Goal: Task Accomplishment & Management: Use online tool/utility

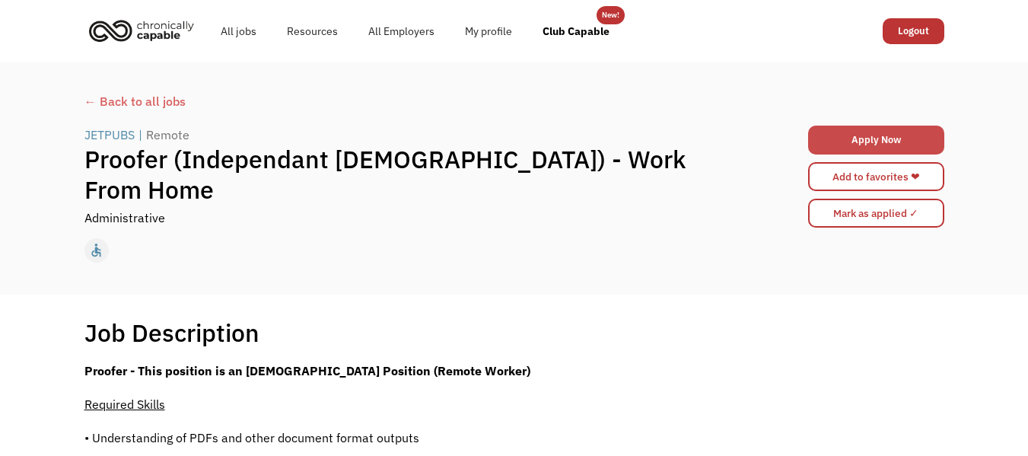
click at [896, 142] on link "Apply Now" at bounding box center [876, 140] width 136 height 29
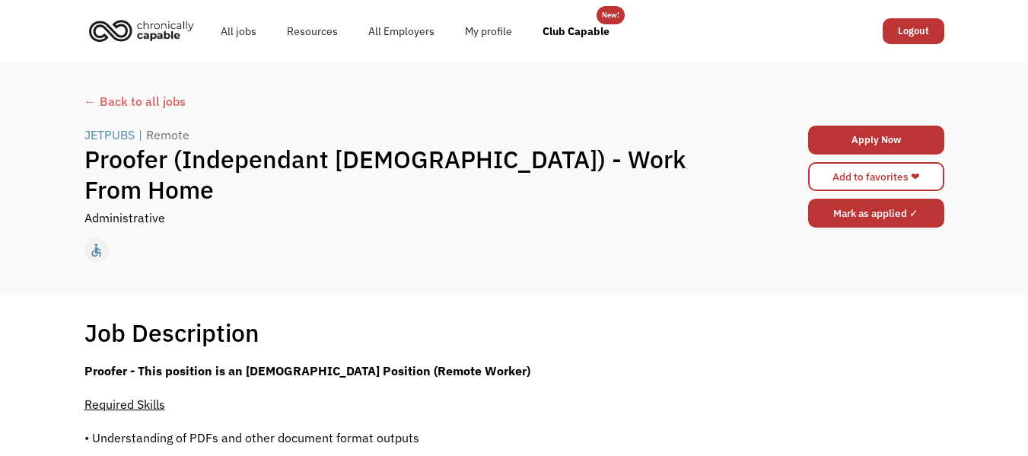
click at [896, 223] on input "Mark as applied ✓" at bounding box center [876, 213] width 136 height 29
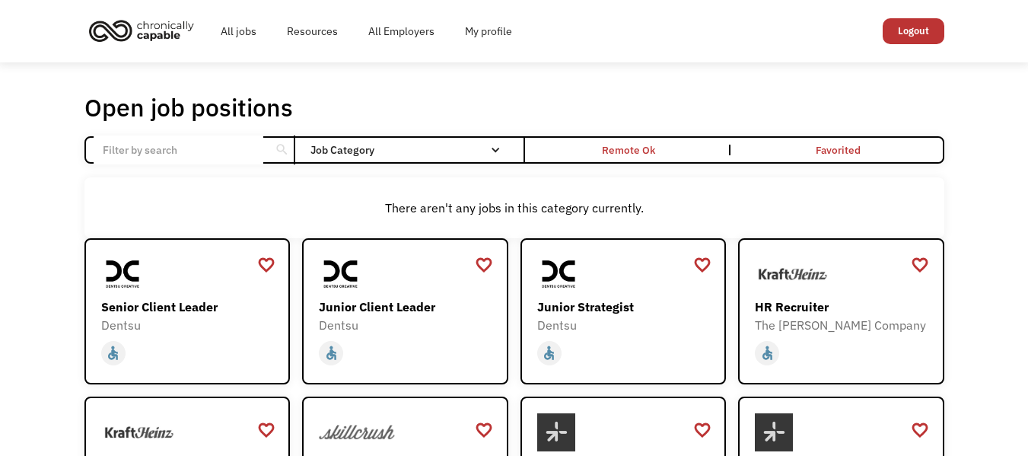
scroll to position [495, 0]
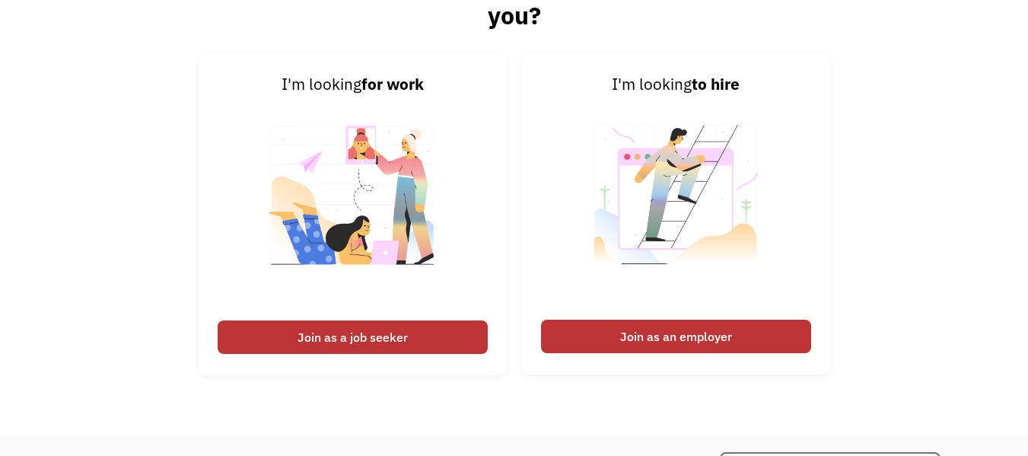
scroll to position [2210, 0]
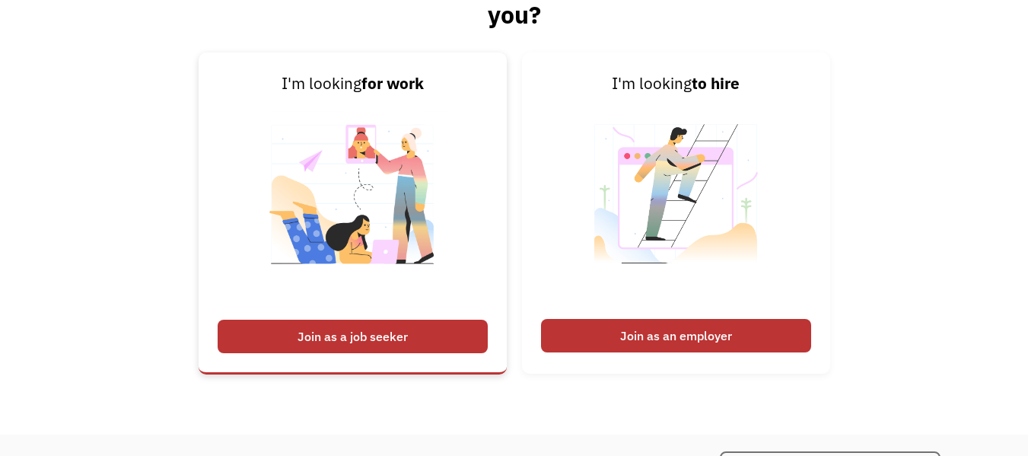
click at [336, 340] on div "Join as a job seeker" at bounding box center [353, 336] width 270 height 33
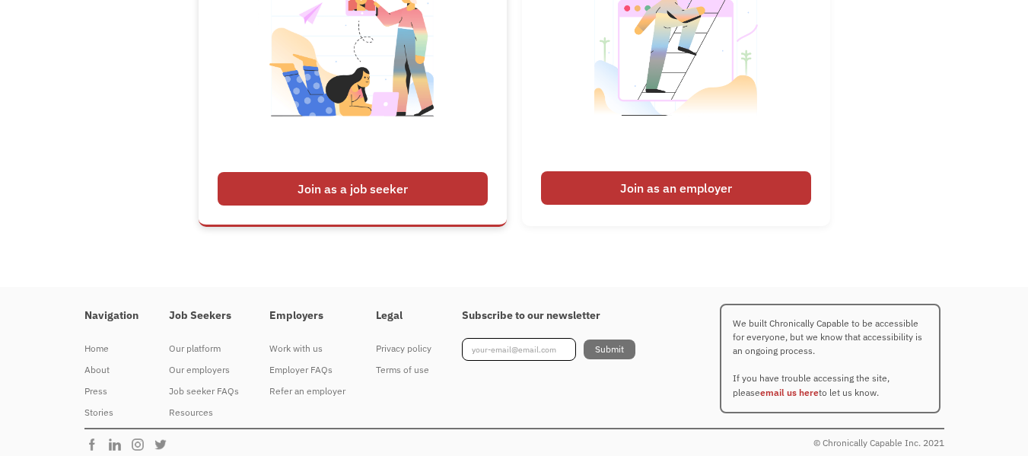
scroll to position [2360, 0]
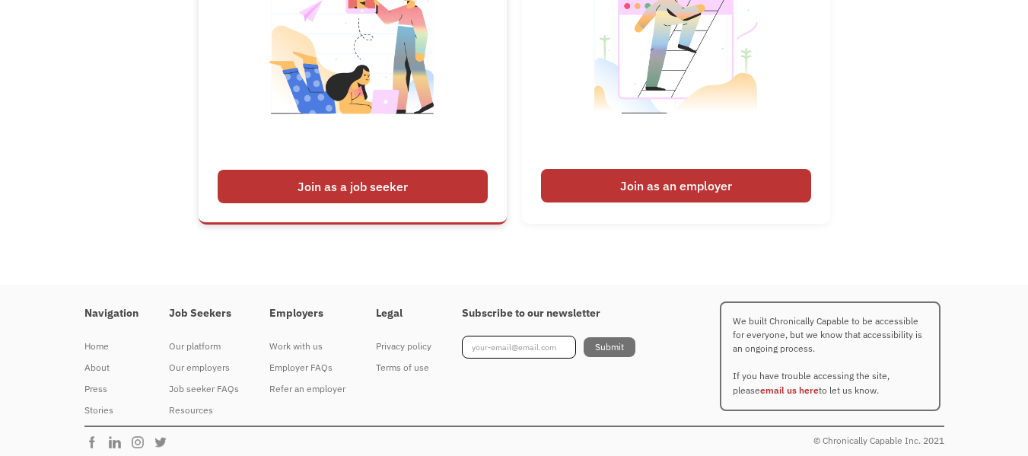
click at [357, 75] on img at bounding box center [352, 53] width 189 height 215
click at [358, 177] on div "Join as a job seeker" at bounding box center [353, 186] width 270 height 33
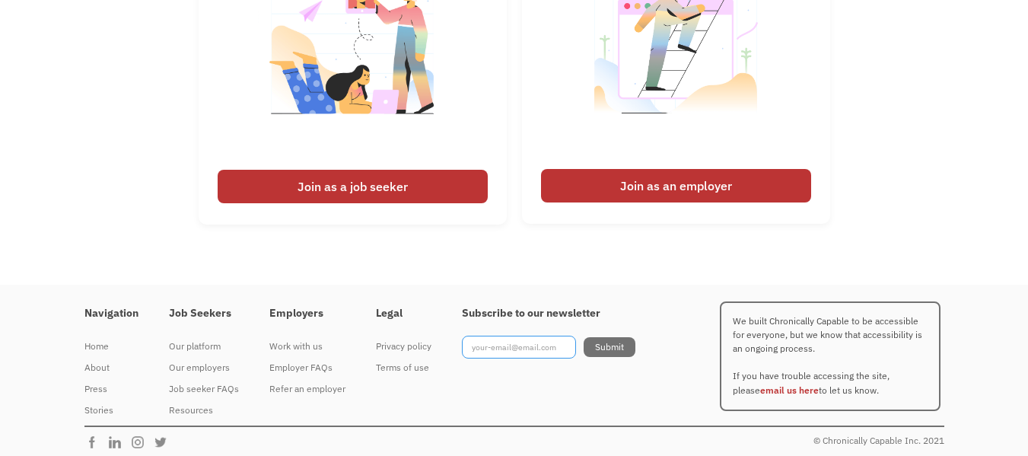
click at [508, 347] on input "Footer Newsletter" at bounding box center [519, 347] width 114 height 23
type input "[EMAIL_ADDRESS][DOMAIN_NAME]"
click at [611, 348] on input "Submit" at bounding box center [610, 347] width 52 height 20
type input "Please wait..."
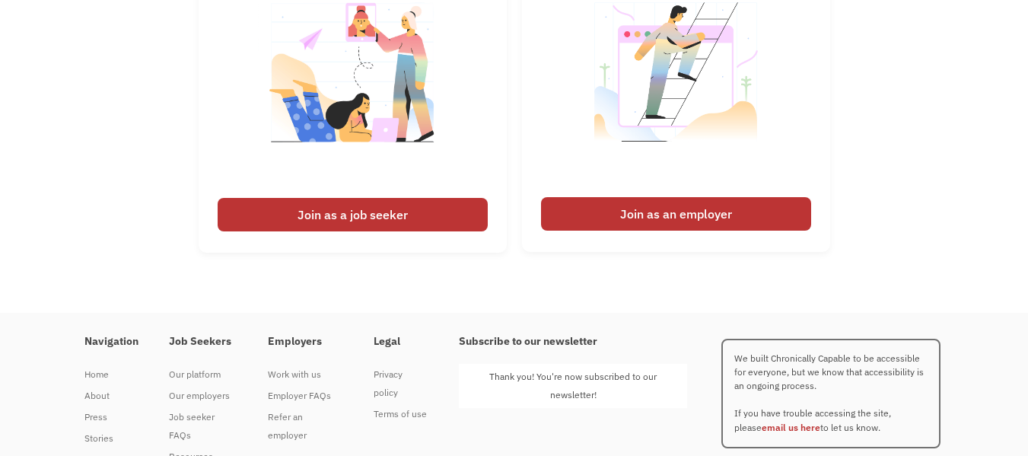
scroll to position [2387, 0]
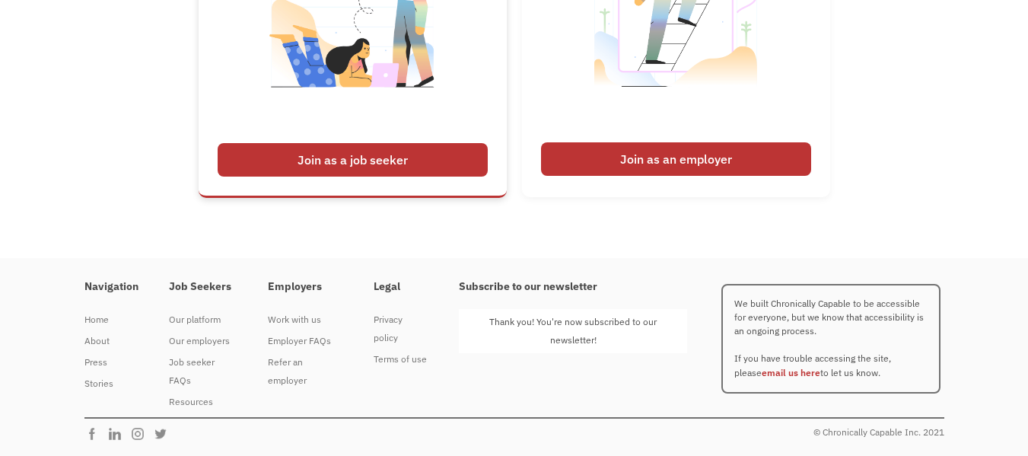
click at [363, 165] on div "Join as a job seeker" at bounding box center [353, 159] width 270 height 33
click at [208, 369] on div "Job seeker FAQs" at bounding box center [203, 371] width 69 height 37
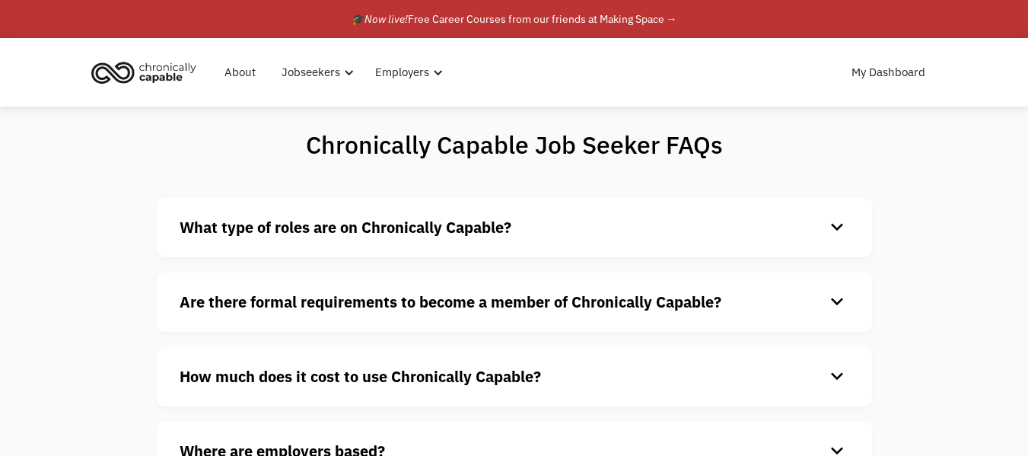
click at [834, 372] on div "keyboard_arrow_down" at bounding box center [837, 376] width 24 height 23
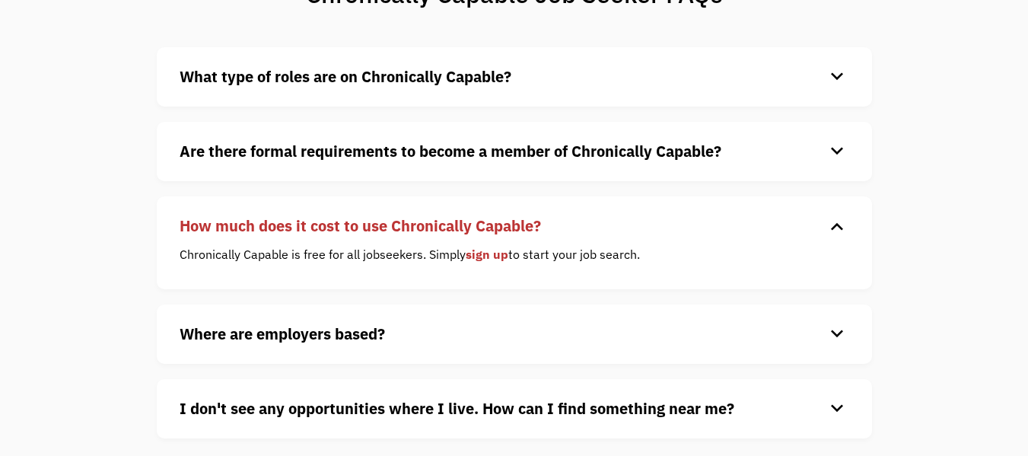
scroll to position [549, 0]
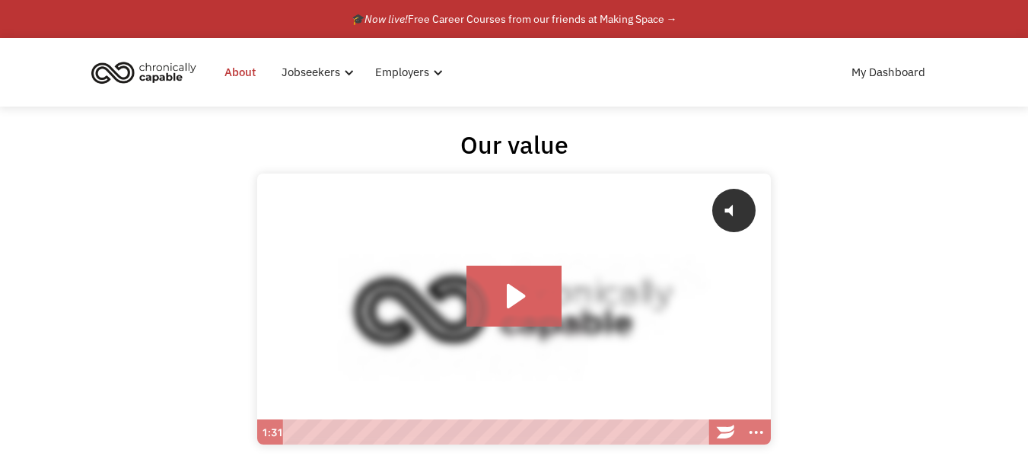
scroll to position [2368, 0]
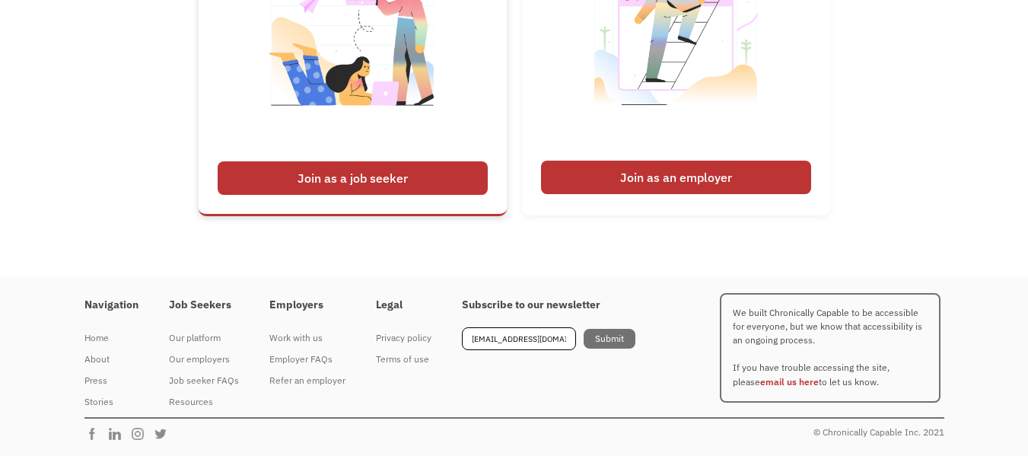
click at [404, 176] on div "Join as a job seeker" at bounding box center [353, 177] width 270 height 33
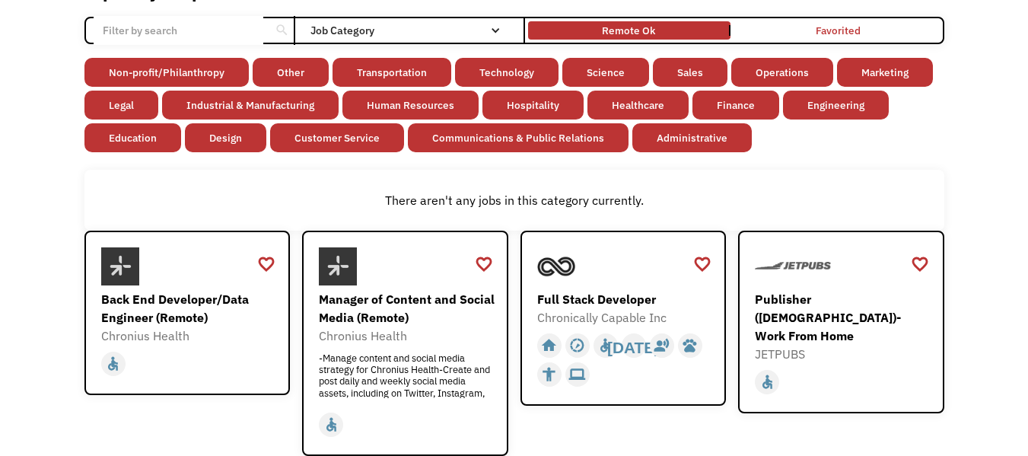
scroll to position [112, 0]
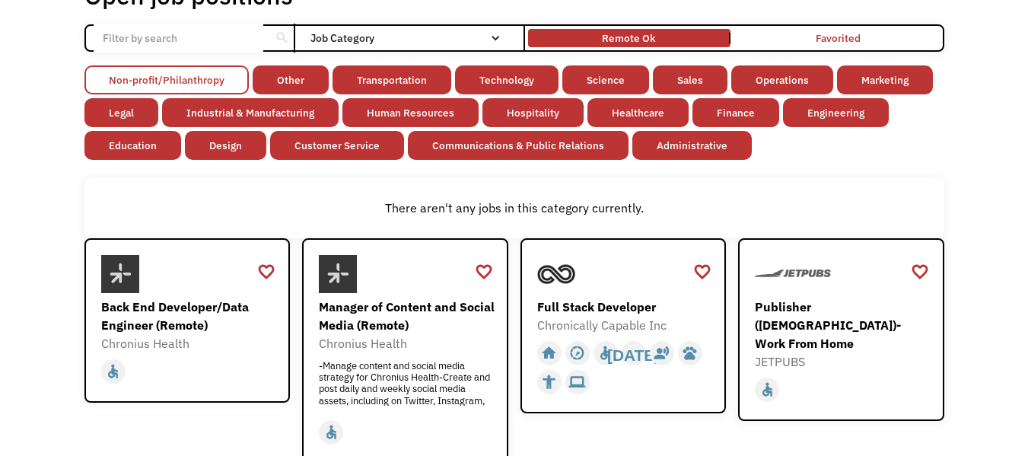
click at [207, 75] on link "Non-profit/Philanthropy" at bounding box center [166, 79] width 164 height 29
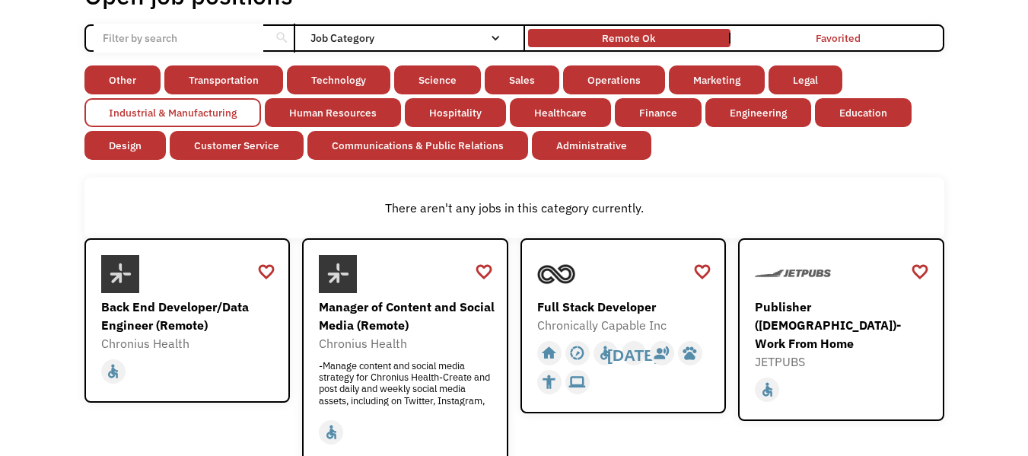
click at [226, 124] on link "Industrial & Manufacturing" at bounding box center [172, 112] width 176 height 29
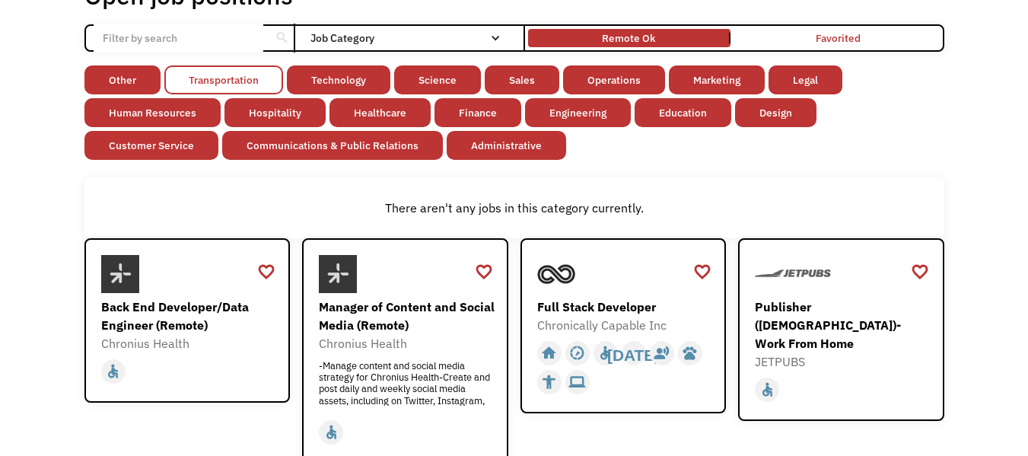
click at [242, 85] on link "Transportation" at bounding box center [223, 79] width 119 height 29
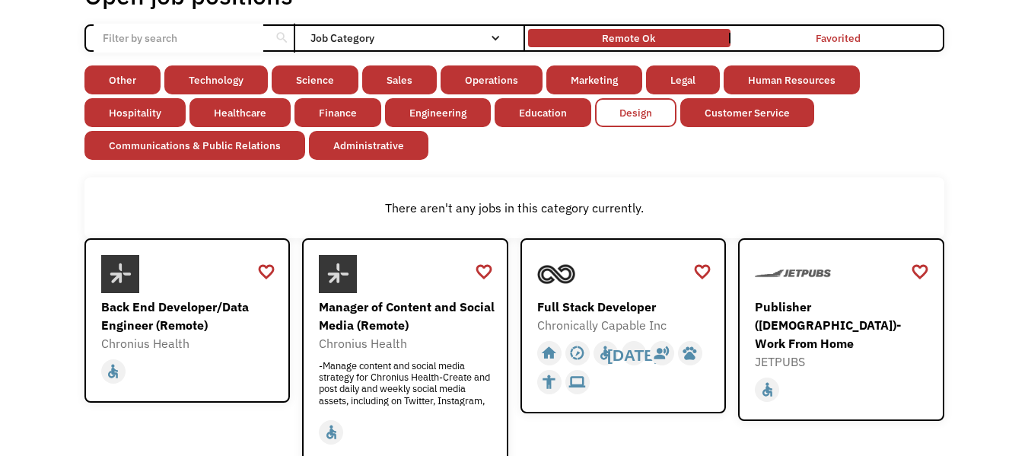
click at [635, 122] on link "Design" at bounding box center [635, 112] width 81 height 29
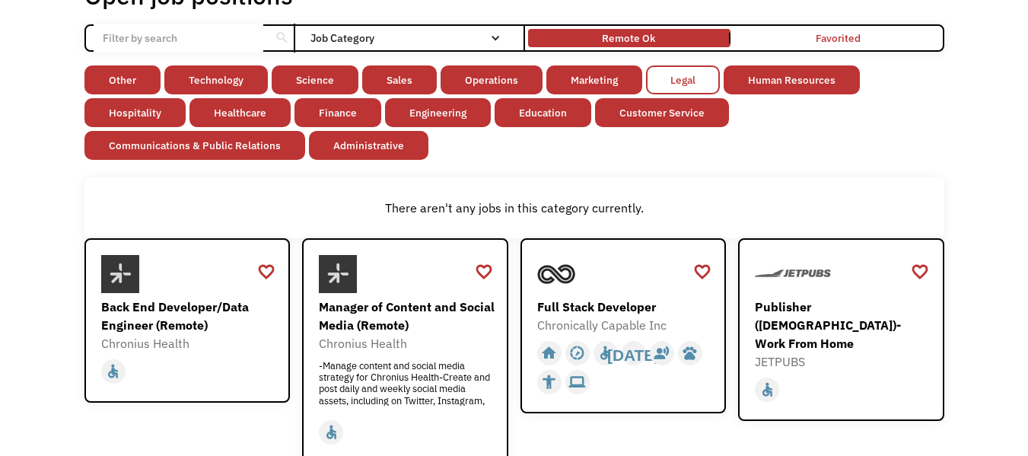
click at [688, 84] on link "Legal" at bounding box center [683, 79] width 74 height 29
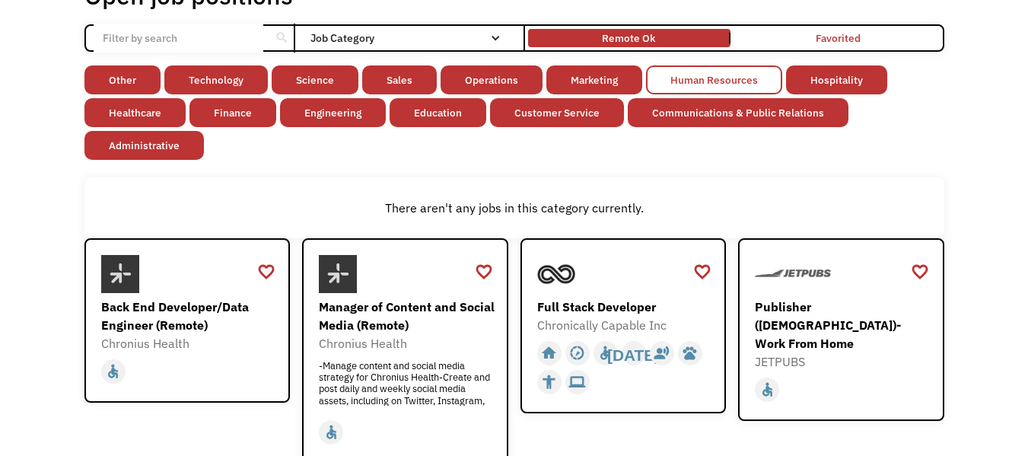
click at [726, 81] on link "Human Resources" at bounding box center [714, 79] width 136 height 29
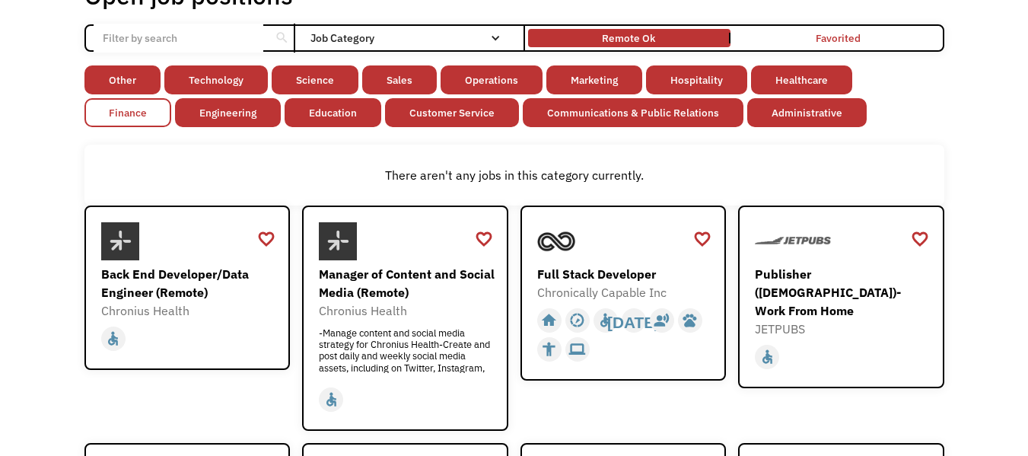
click at [171, 98] on link "Finance" at bounding box center [127, 112] width 87 height 29
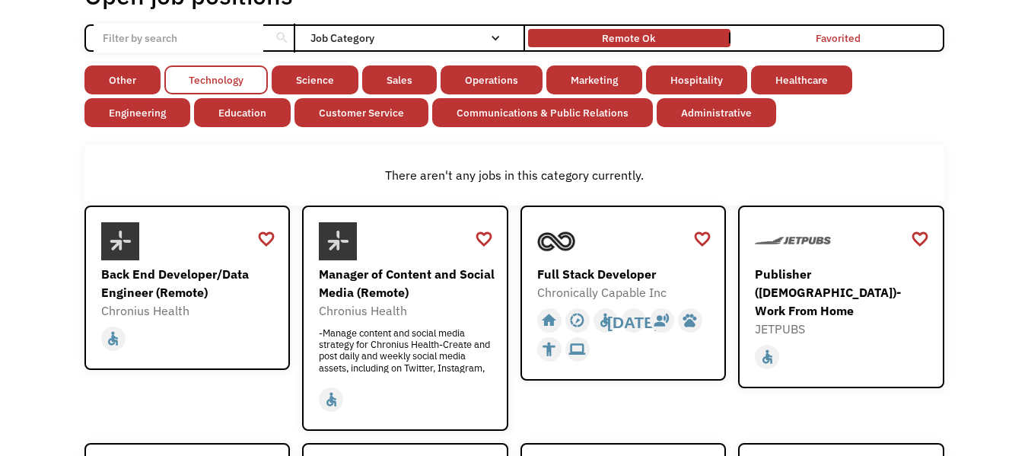
click at [213, 84] on link "Technology" at bounding box center [215, 79] width 103 height 29
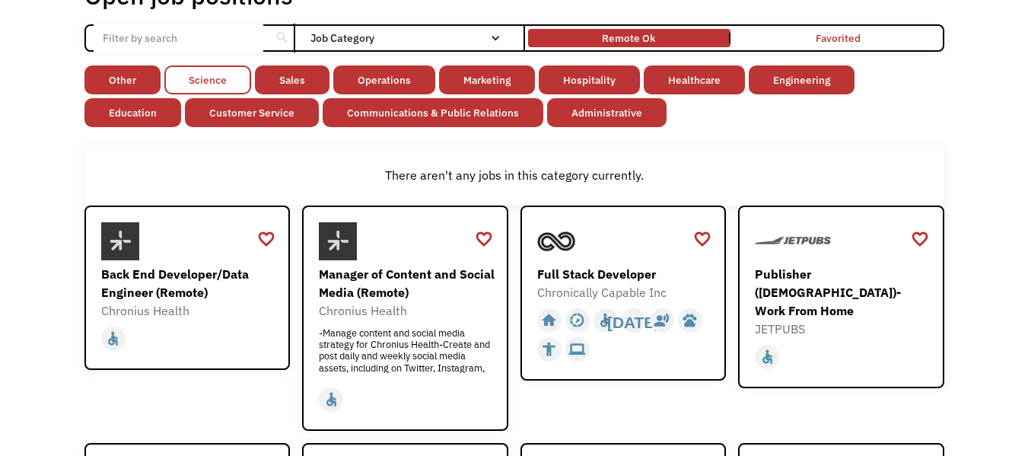
click at [213, 84] on link "Science" at bounding box center [207, 79] width 87 height 29
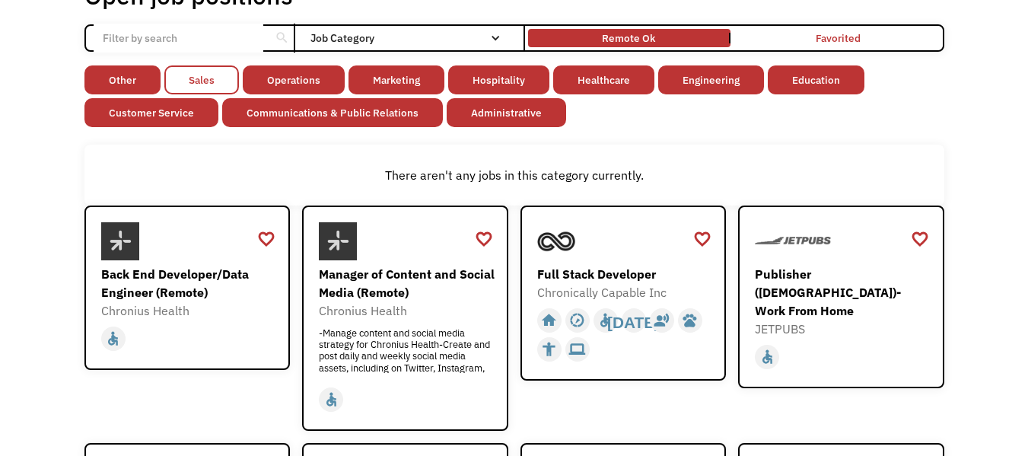
click at [208, 78] on link "Sales" at bounding box center [201, 79] width 75 height 29
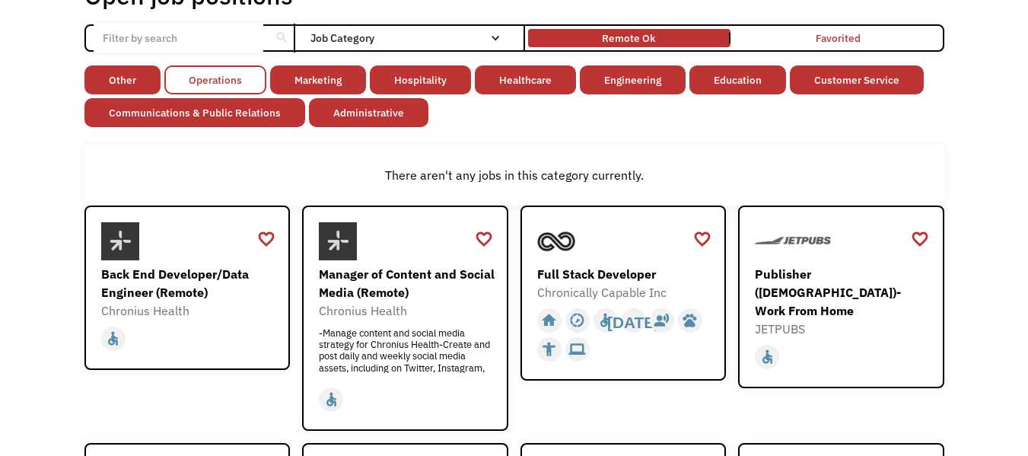
click at [222, 78] on link "Operations" at bounding box center [215, 79] width 102 height 29
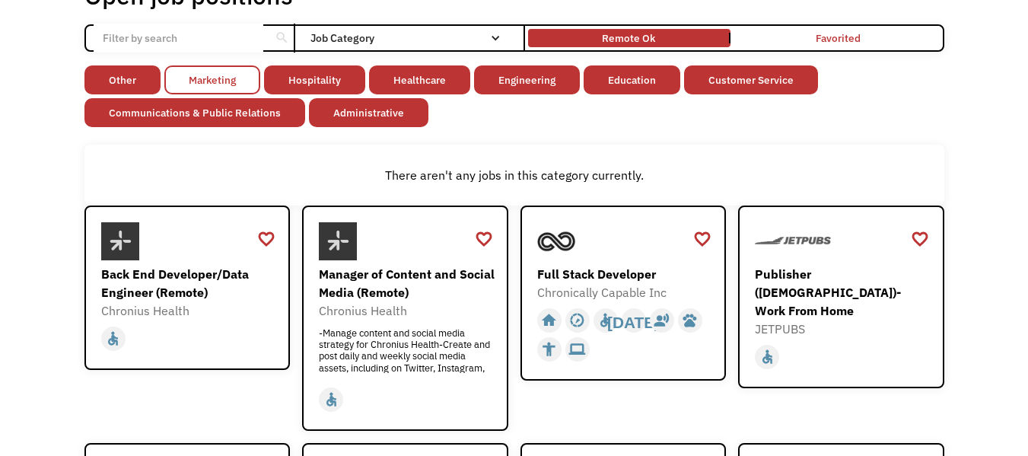
click at [222, 78] on link "Marketing" at bounding box center [212, 79] width 96 height 29
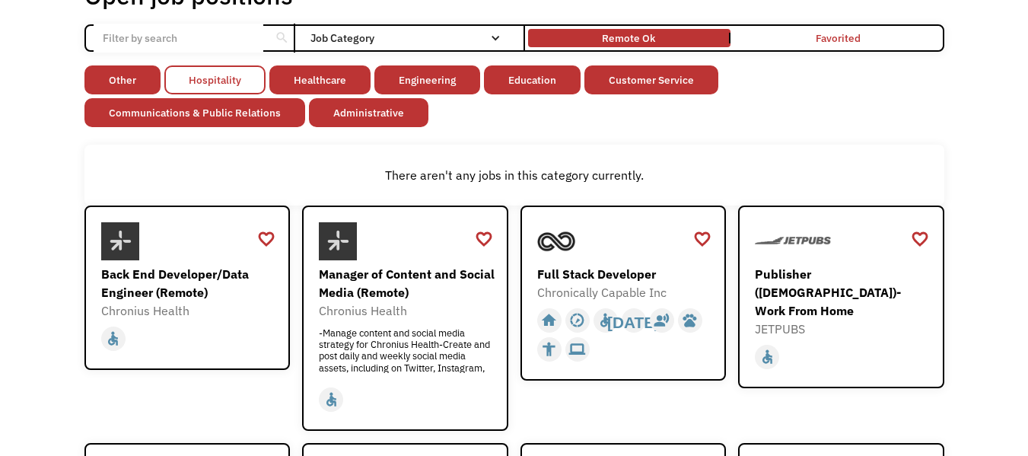
click at [222, 78] on link "Hospitality" at bounding box center [214, 79] width 101 height 29
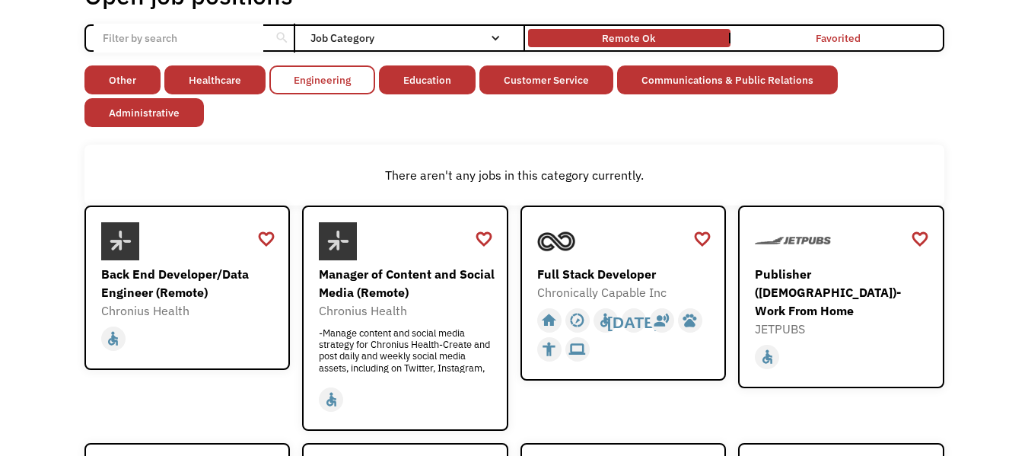
click at [325, 80] on link "Engineering" at bounding box center [322, 79] width 106 height 29
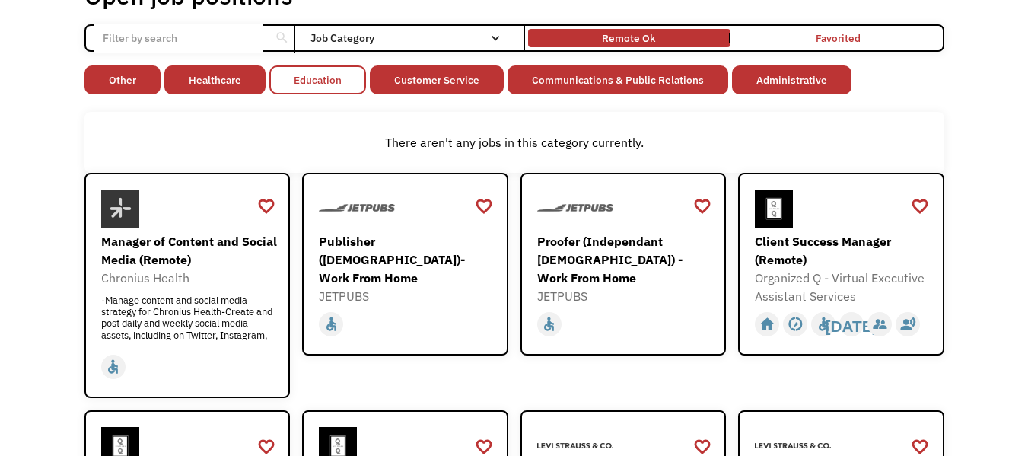
click at [316, 78] on link "Education" at bounding box center [317, 79] width 97 height 29
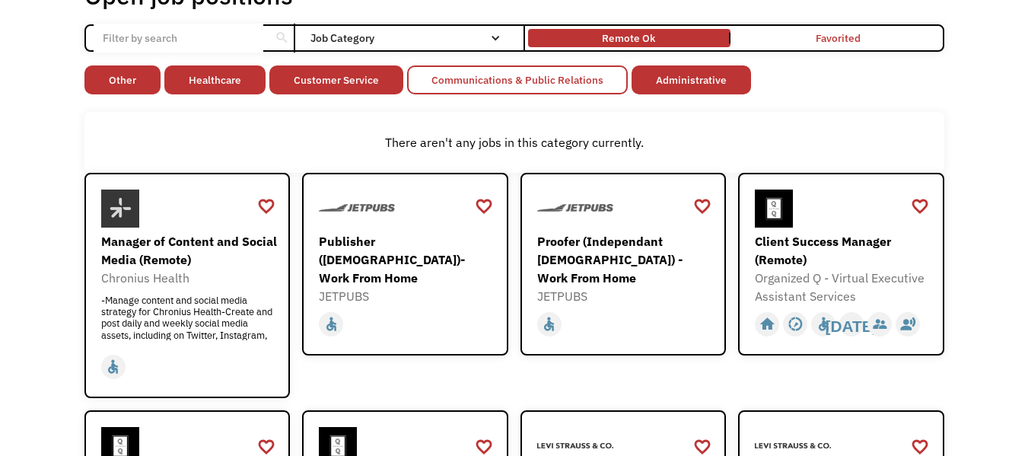
click at [542, 81] on link "Communications & Public Relations" at bounding box center [517, 79] width 221 height 29
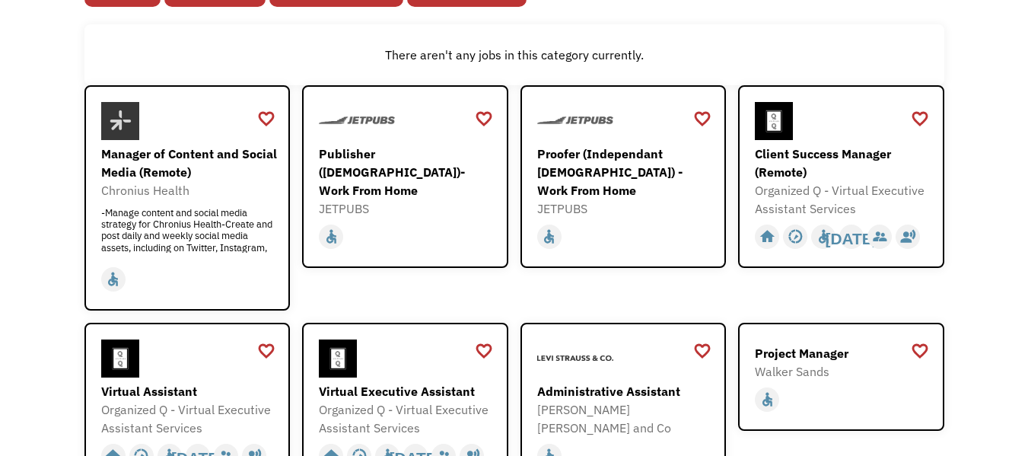
scroll to position [204, 0]
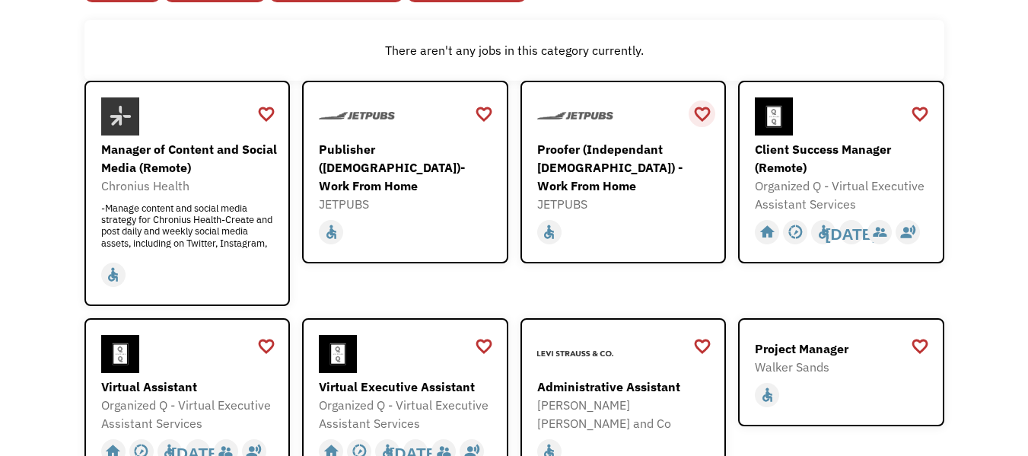
click at [702, 110] on div "favorite_border" at bounding box center [702, 114] width 18 height 23
click at [838, 146] on div "Client Success Manager (Remote)" at bounding box center [843, 158] width 176 height 37
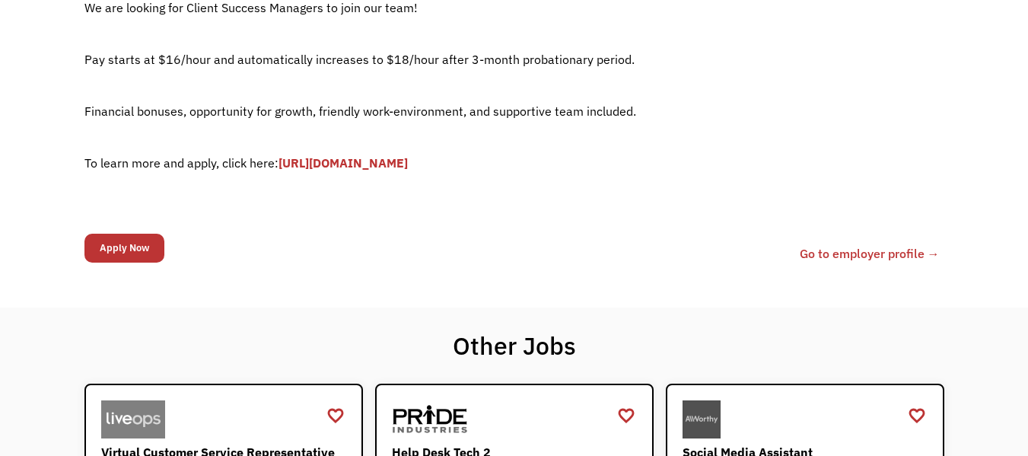
scroll to position [418, 0]
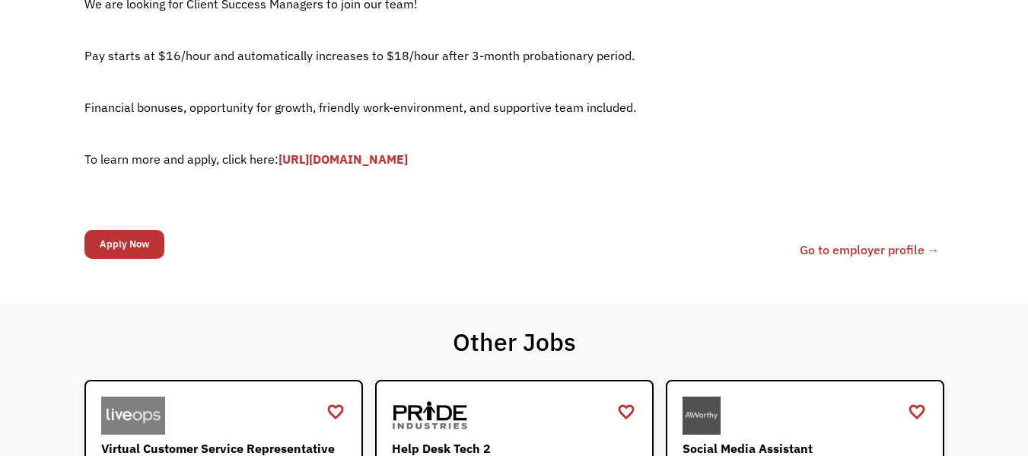
click at [394, 164] on link "[URL][DOMAIN_NAME]" at bounding box center [342, 158] width 129 height 15
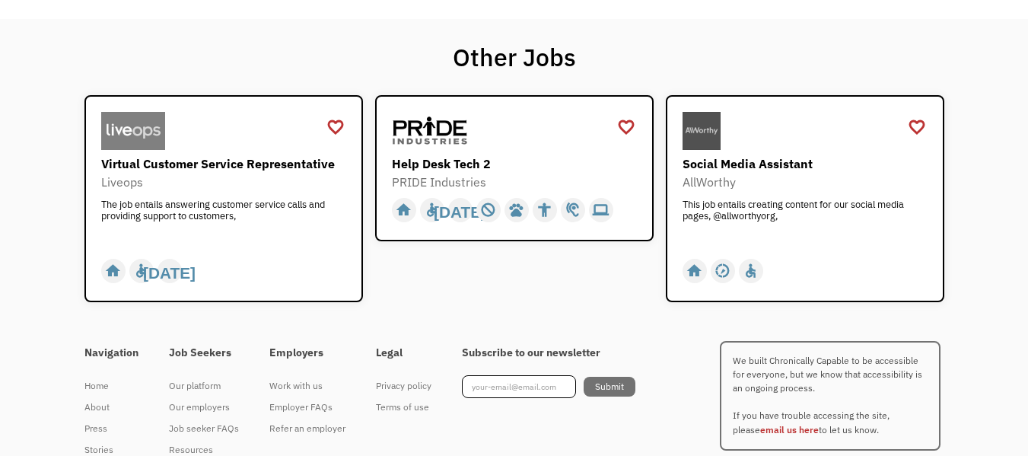
scroll to position [701, 0]
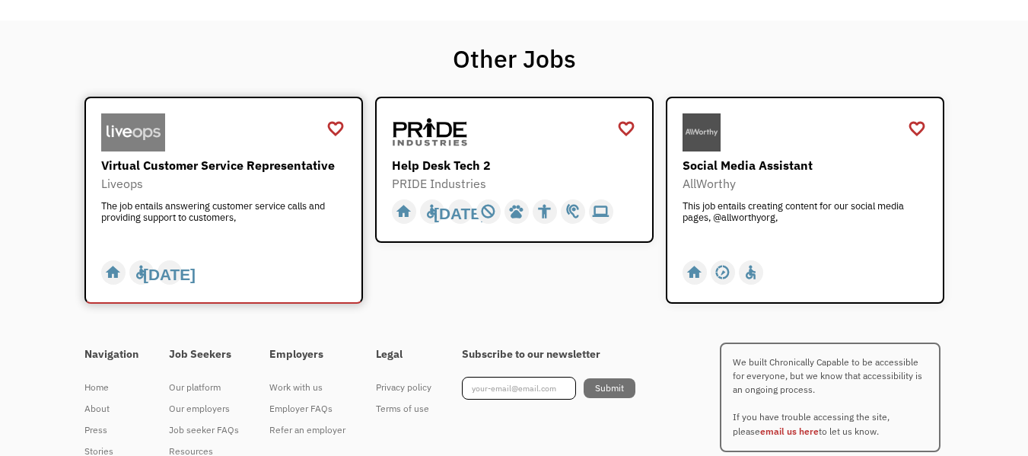
click at [209, 200] on div "The job entails answering customer service calls and providing support to custo…" at bounding box center [225, 223] width 249 height 46
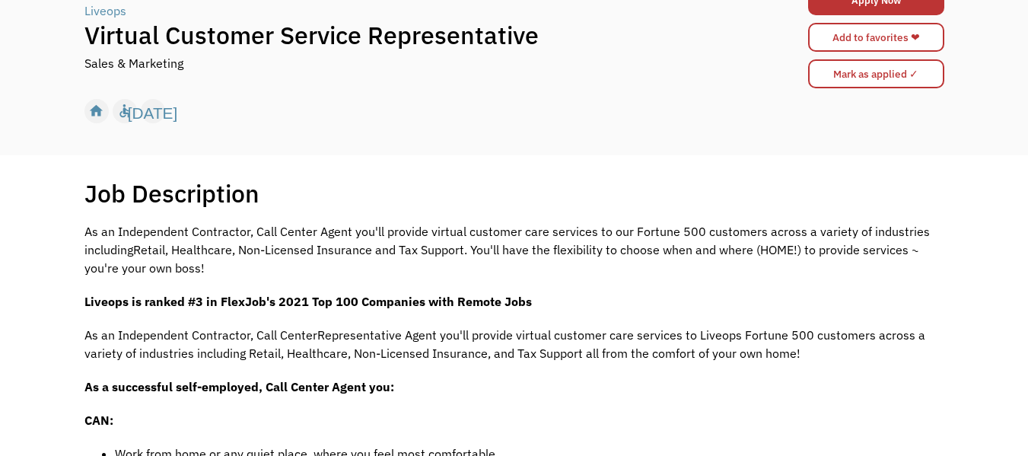
scroll to position [143, 0]
